Goal: Transaction & Acquisition: Purchase product/service

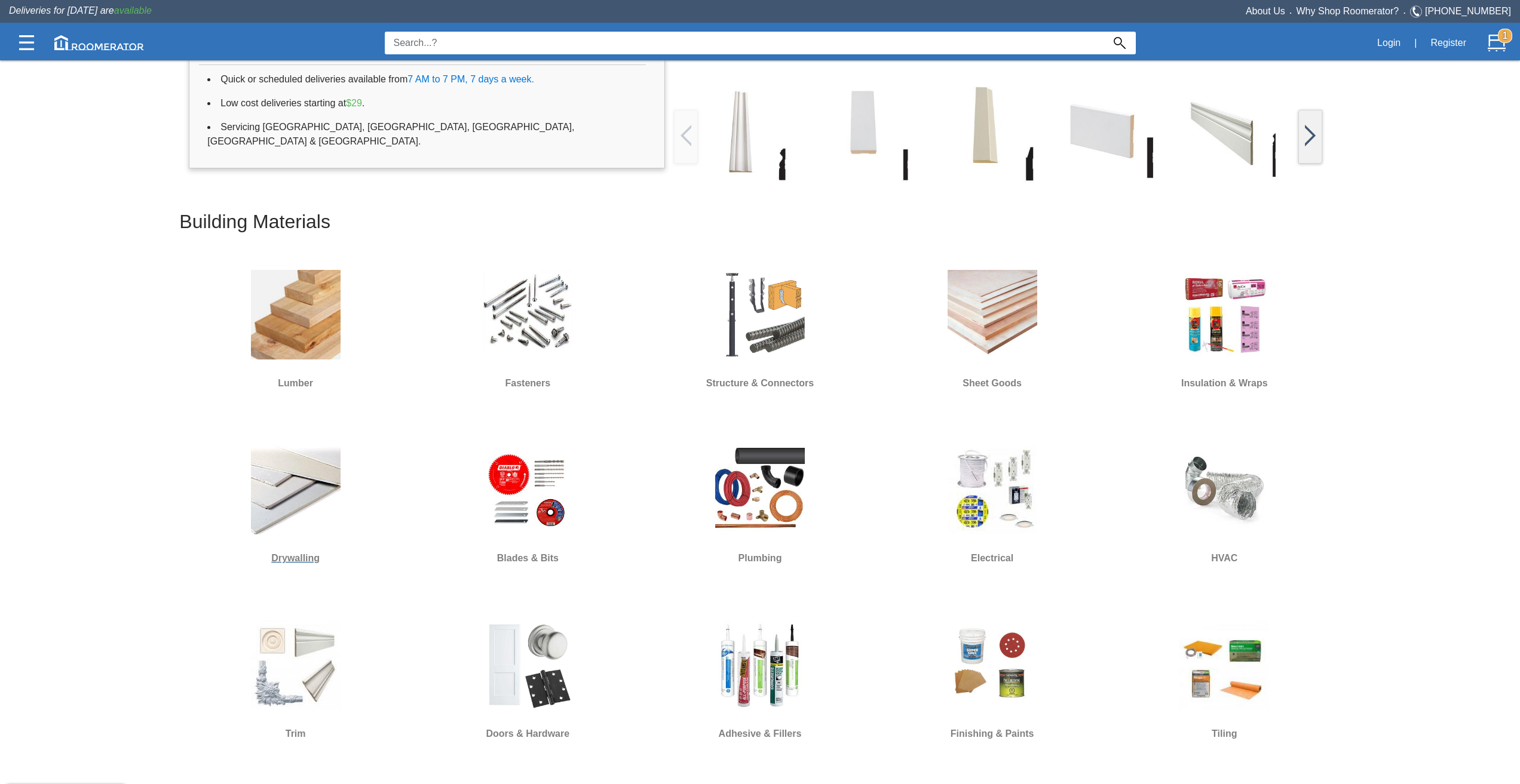
scroll to position [359, 0]
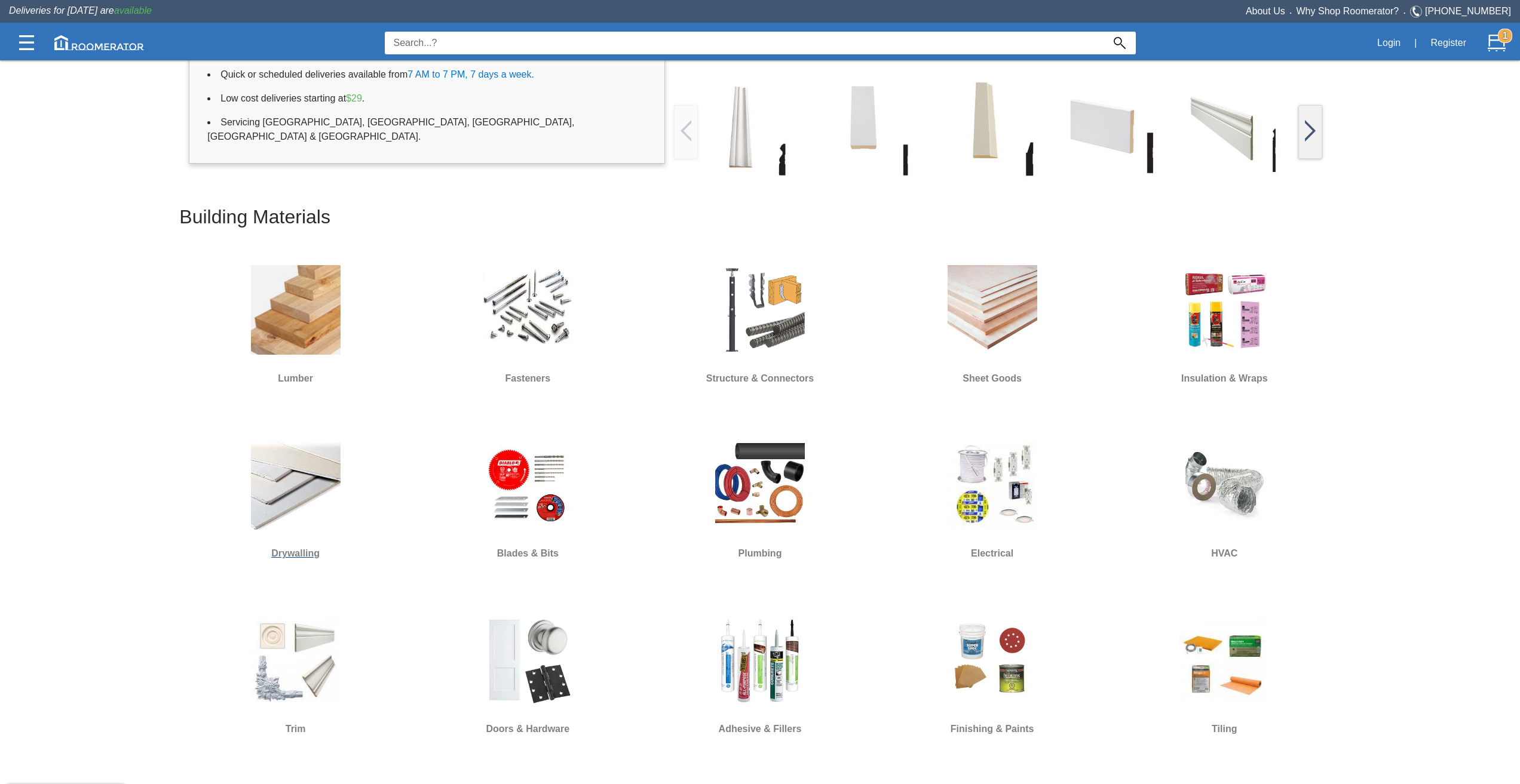
click at [335, 486] on img at bounding box center [295, 485] width 90 height 90
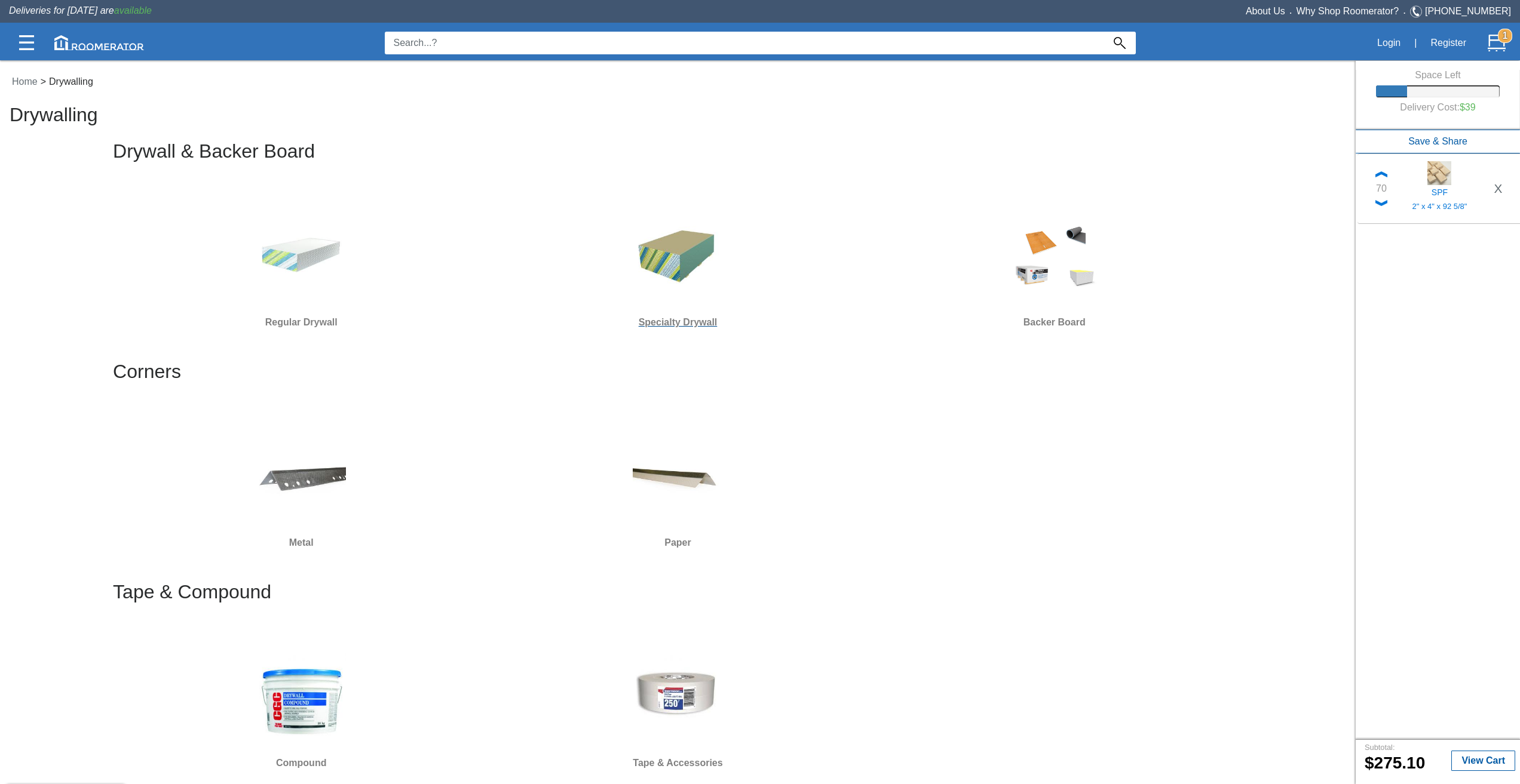
click at [635, 253] on img at bounding box center [678, 254] width 90 height 90
click at [330, 289] on img at bounding box center [301, 254] width 90 height 90
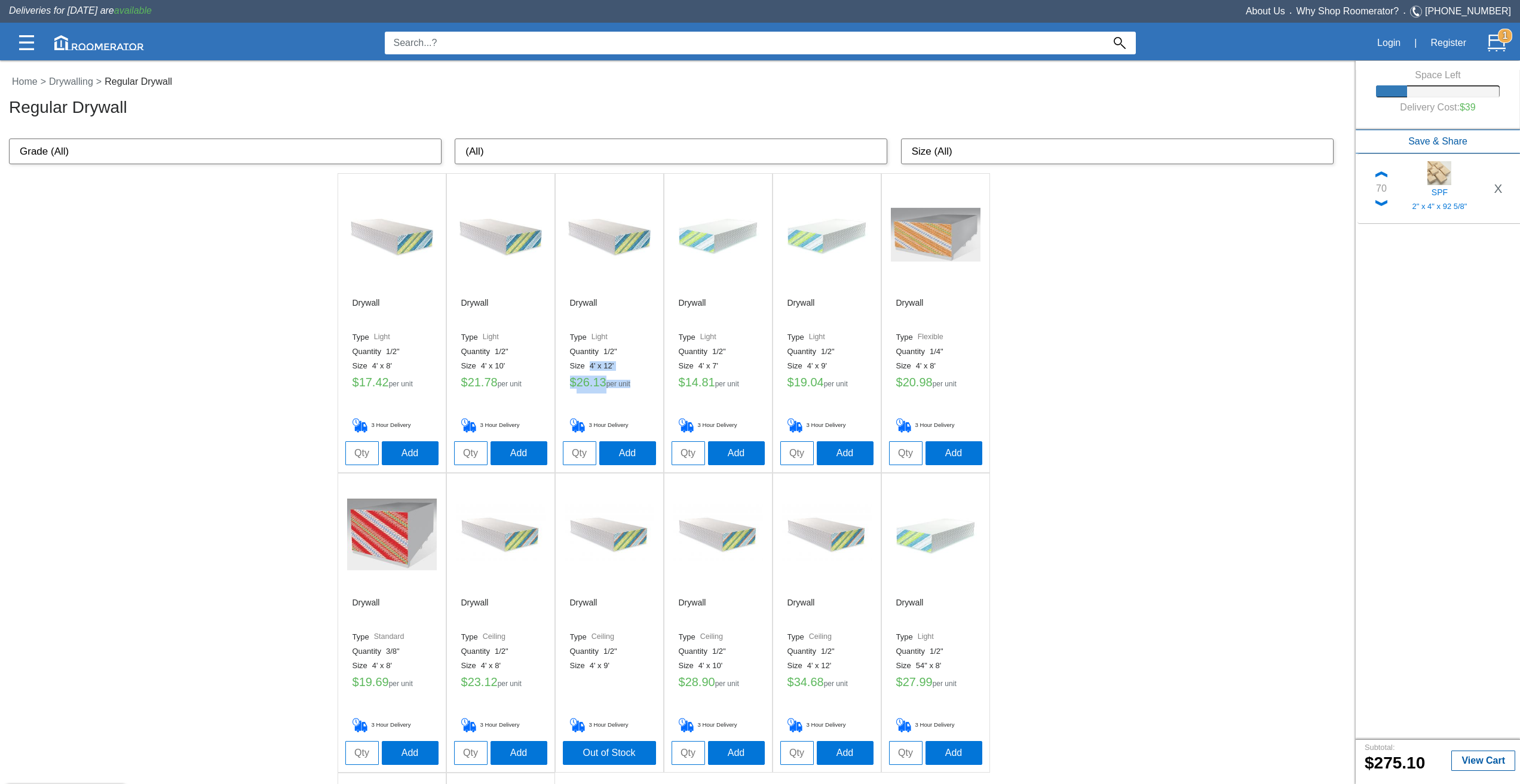
drag, startPoint x: 586, startPoint y: 366, endPoint x: 643, endPoint y: 392, distance: 62.6
click at [643, 392] on div "Drywall Type Light Quantity 1/2" Size 4' x 12' $ 26.13 per unit 3 Hour Delivery" at bounding box center [609, 365] width 94 height 153
drag, startPoint x: 285, startPoint y: 517, endPoint x: 278, endPoint y: 516, distance: 7.1
click at [285, 517] on div "Drywall Type Light Quantity 1/2" Size 4' x 8' $ 17.42 per unit 3 Hour Delivery …" at bounding box center [677, 623] width 1355 height 900
